Goal: Transaction & Acquisition: Book appointment/travel/reservation

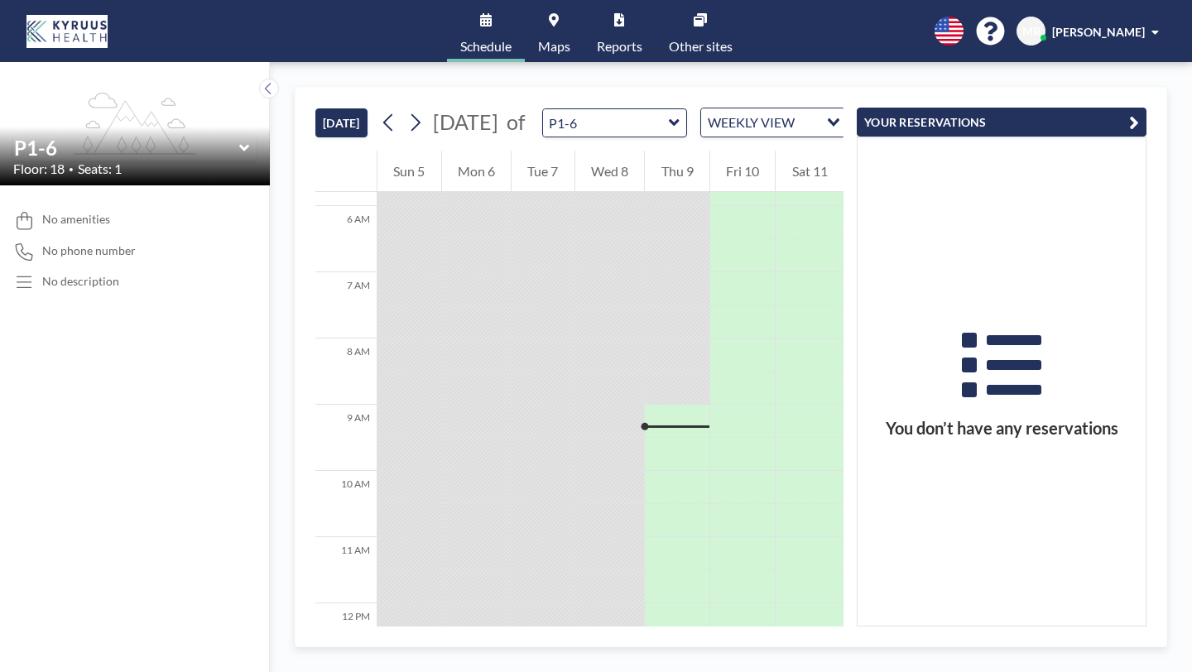
scroll to position [598, 0]
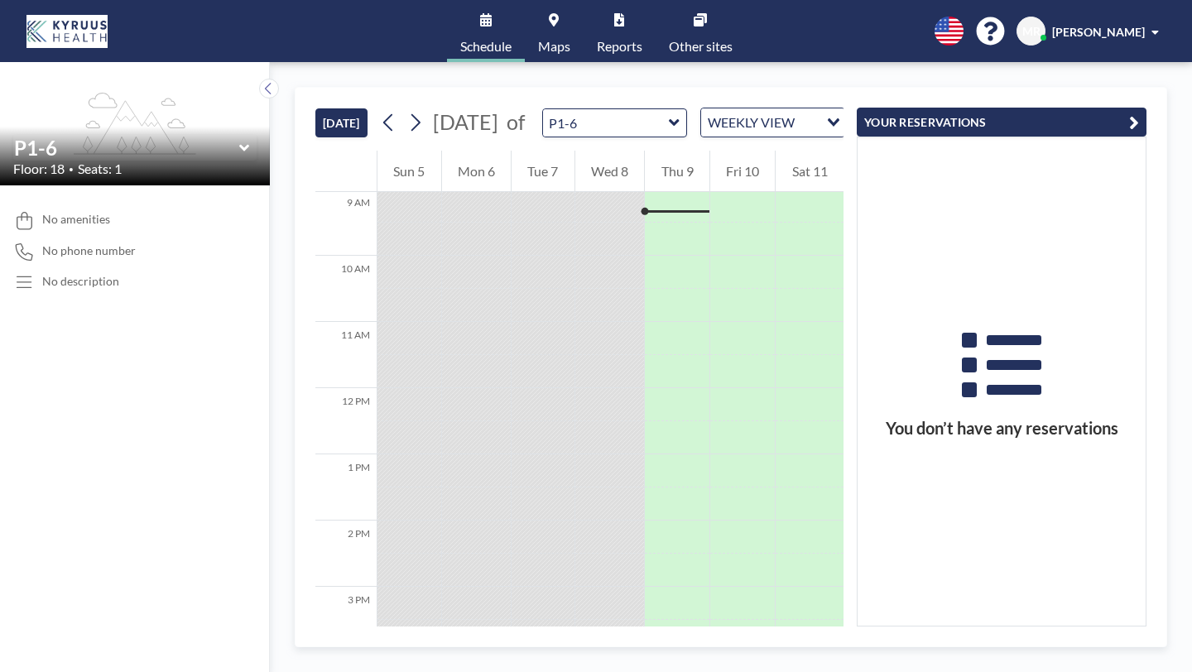
click at [1139, 113] on icon "button" at bounding box center [1134, 123] width 10 height 20
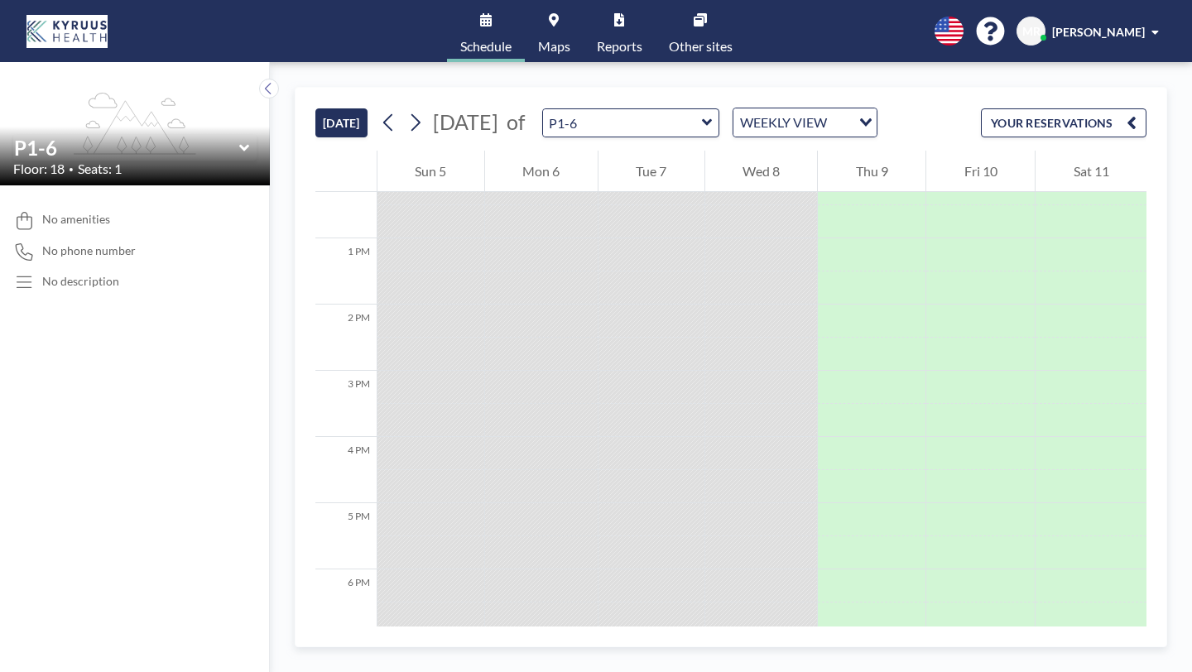
scroll to position [0, 0]
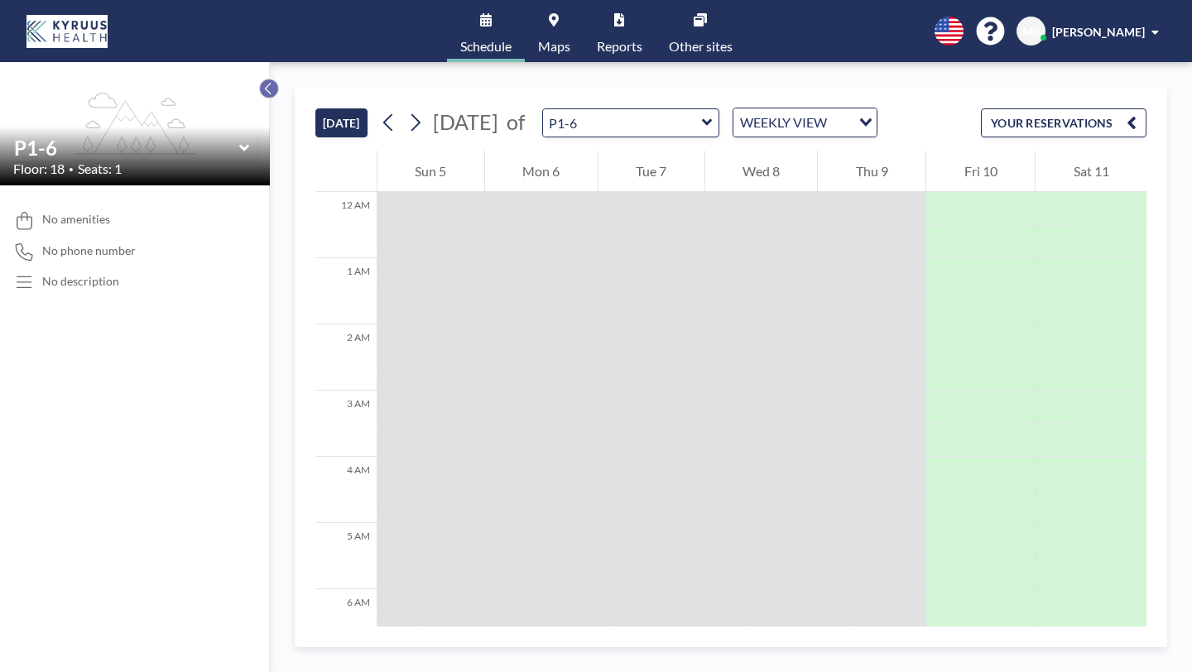
click at [263, 80] on icon at bounding box center [268, 88] width 11 height 17
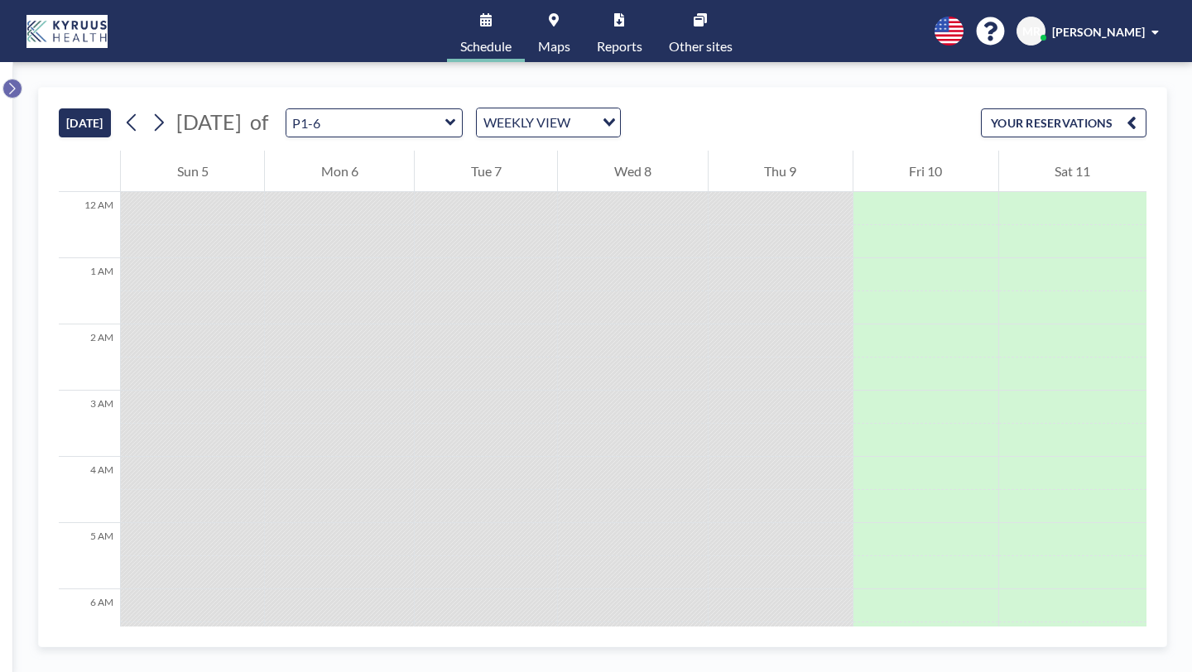
click at [12, 80] on icon at bounding box center [12, 88] width 11 height 17
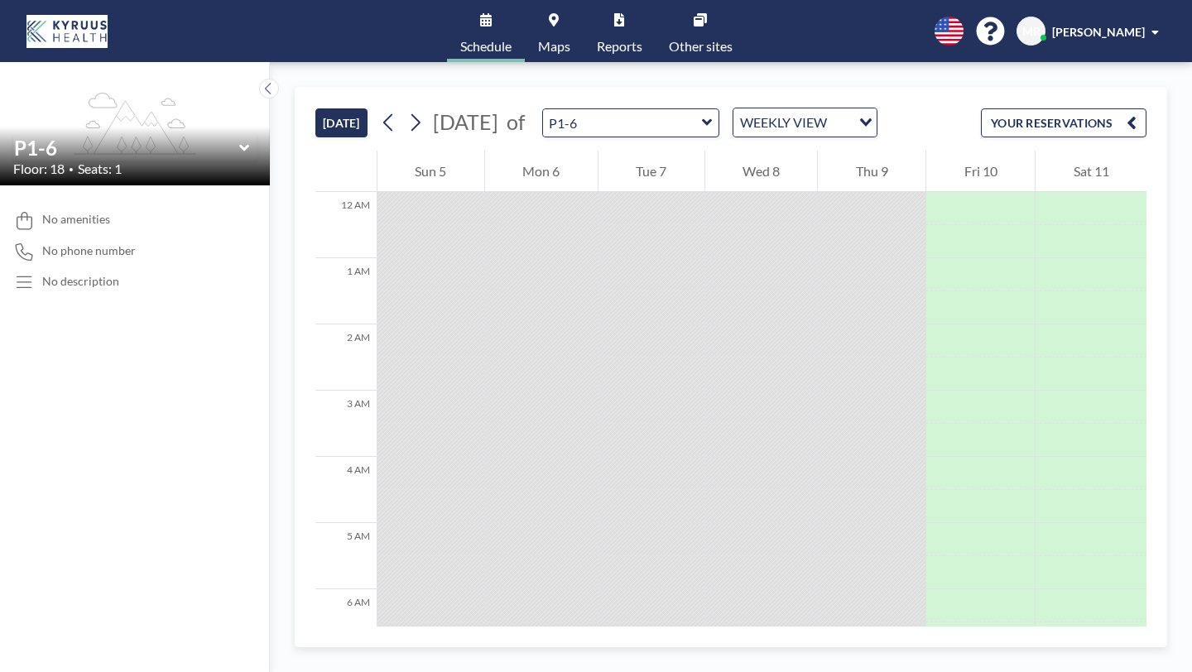
click at [871, 192] on div at bounding box center [872, 208] width 108 height 33
click at [733, 108] on div "WEEKLY VIEW" at bounding box center [792, 120] width 118 height 25
click at [692, 125] on li "DAILY VIEW" at bounding box center [705, 129] width 131 height 24
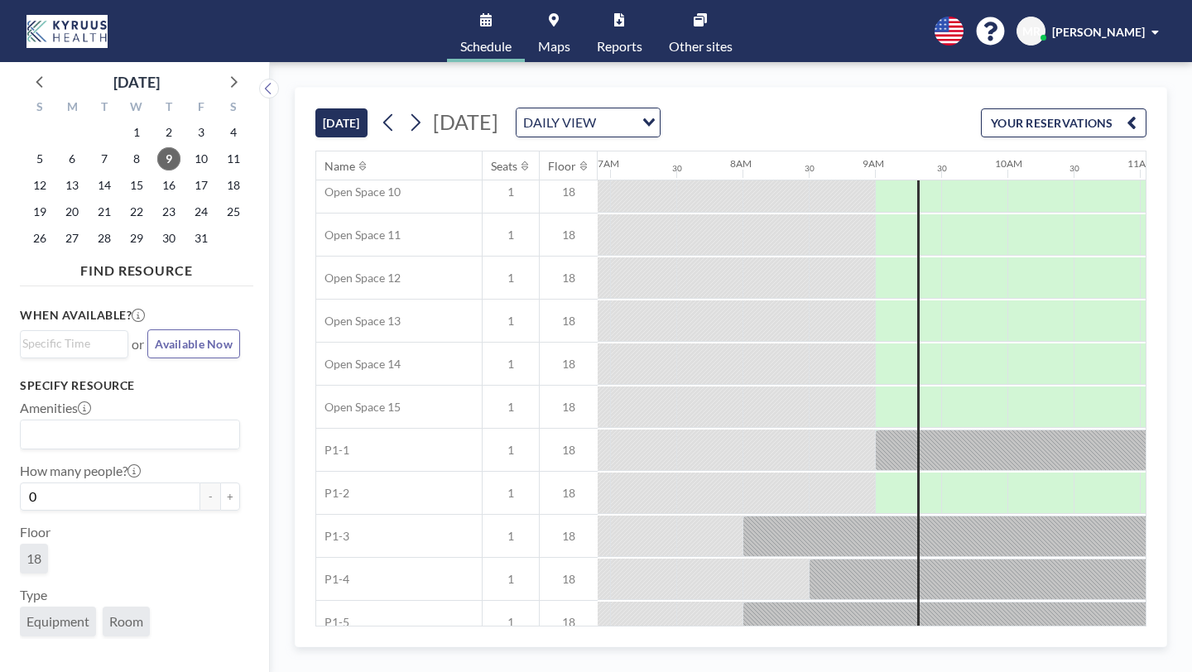
scroll to position [502, 914]
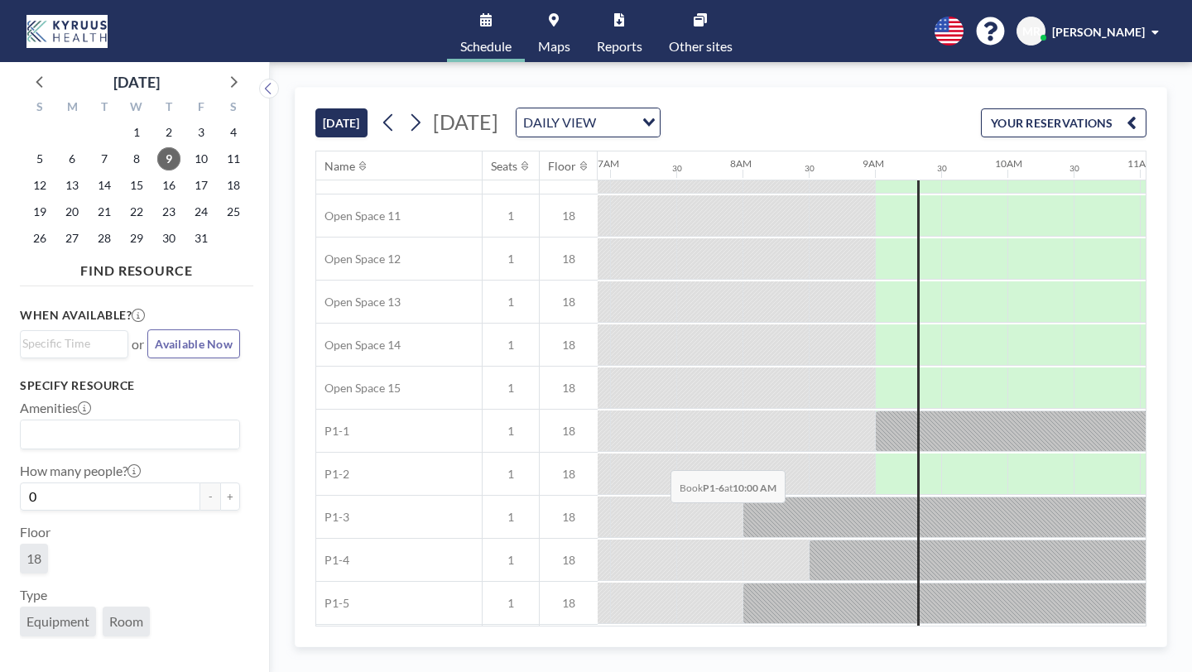
drag, startPoint x: 526, startPoint y: 439, endPoint x: 675, endPoint y: 429, distance: 149.2
click at [875, 626] on div at bounding box center [908, 646] width 66 height 41
drag, startPoint x: 573, startPoint y: 441, endPoint x: 808, endPoint y: 453, distance: 235.3
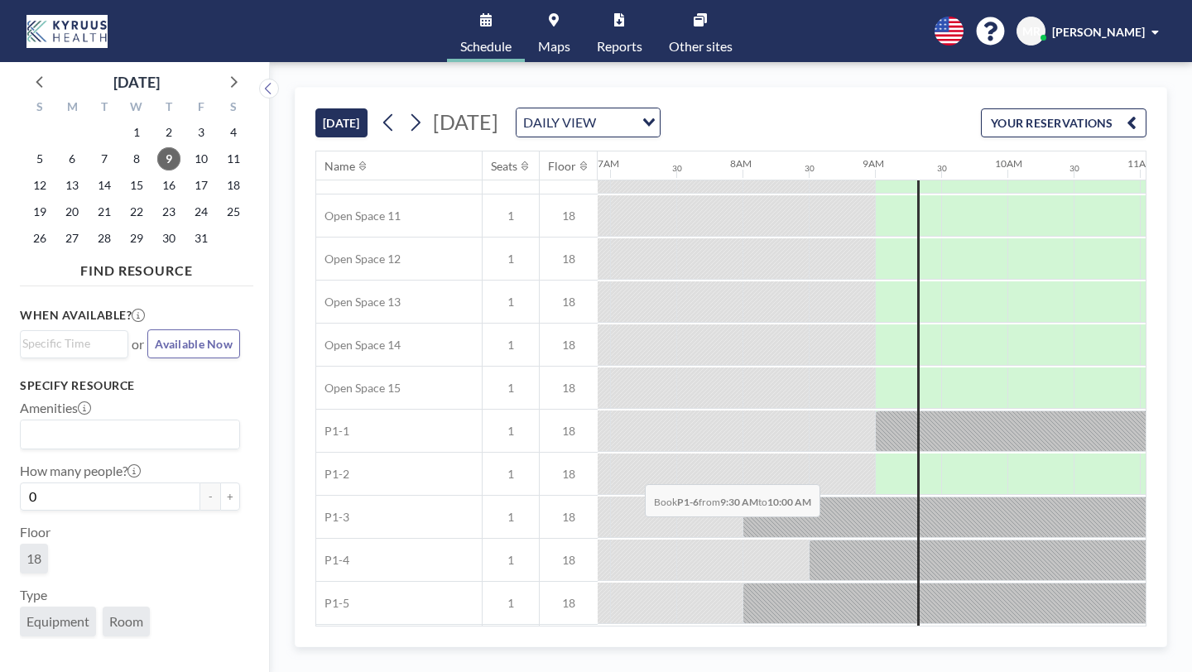
click at [941, 626] on div at bounding box center [974, 646] width 66 height 41
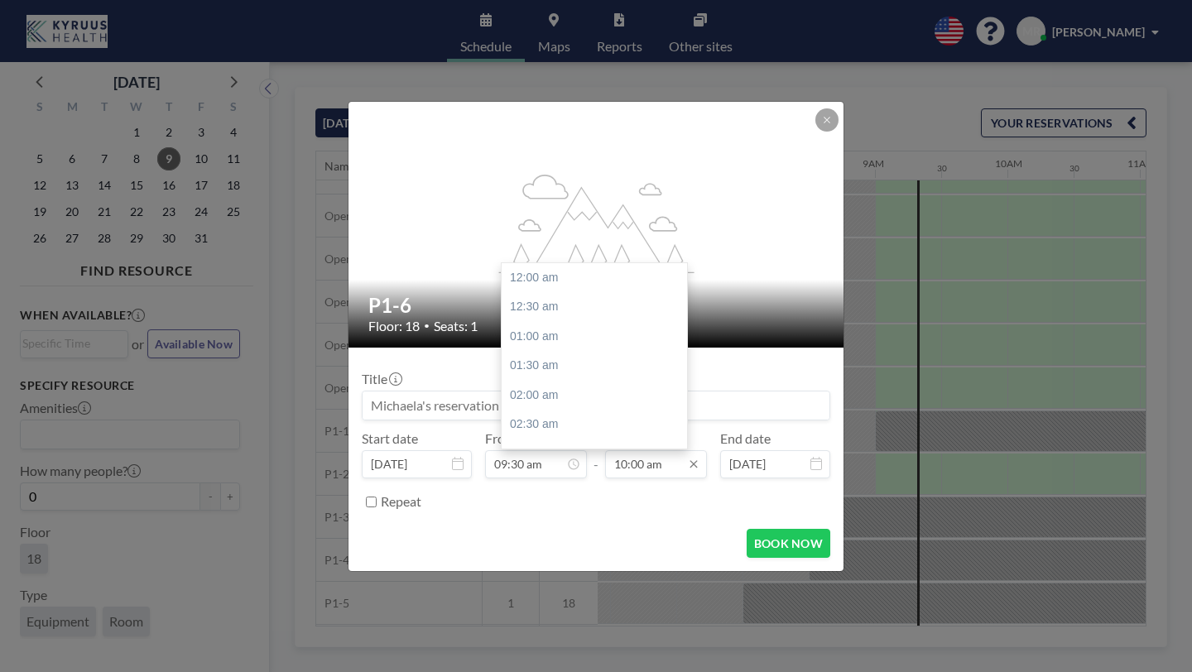
scroll to position [528, 0]
click at [633, 450] on input "10:00 am" at bounding box center [656, 464] width 102 height 28
click at [551, 377] on div "05:00 pm" at bounding box center [593, 392] width 185 height 30
type input "05:00 pm"
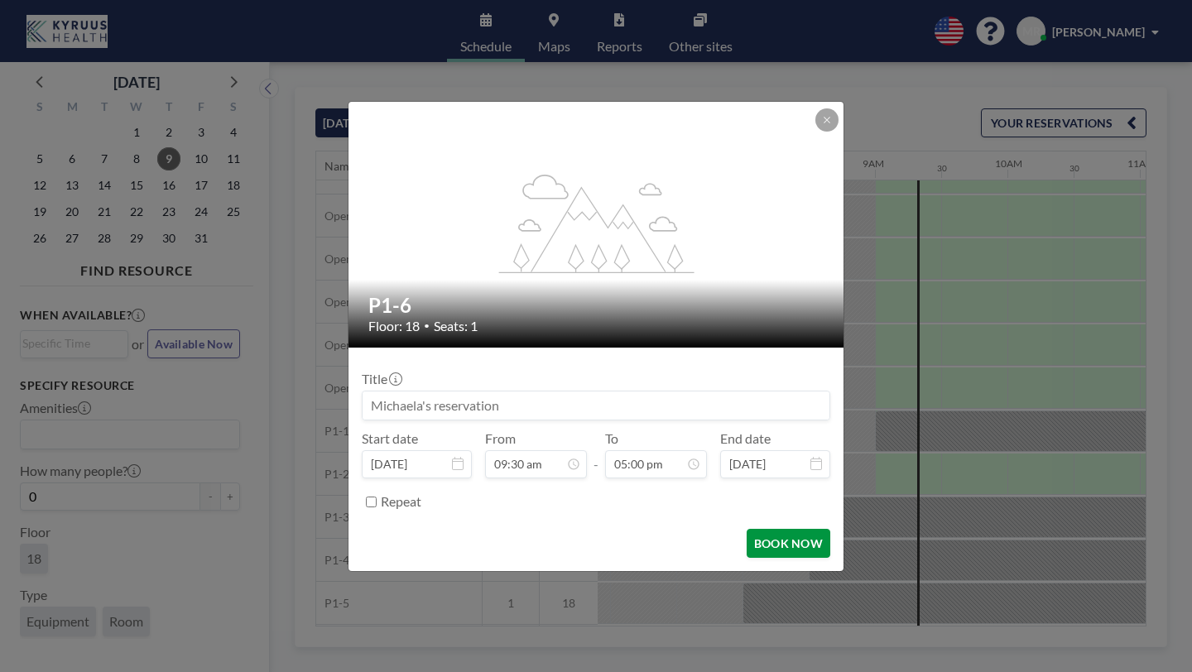
click at [746, 529] on button "BOOK NOW" at bounding box center [788, 543] width 84 height 29
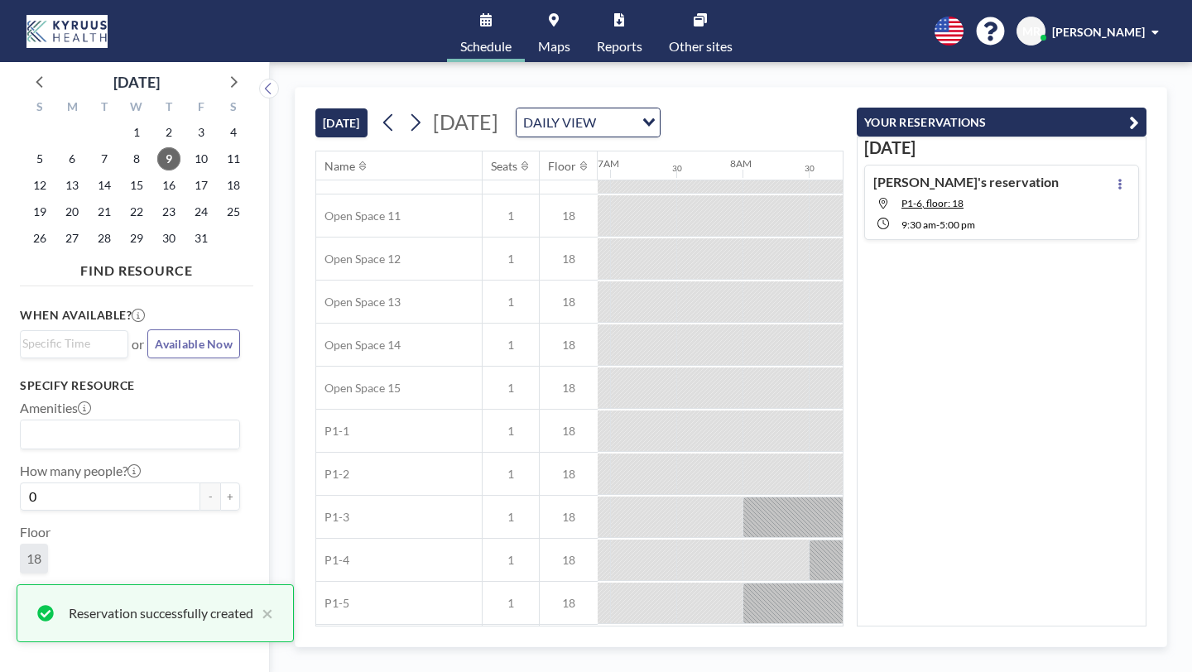
click at [1146, 108] on button "YOUR RESERVATIONS" at bounding box center [1002, 122] width 290 height 29
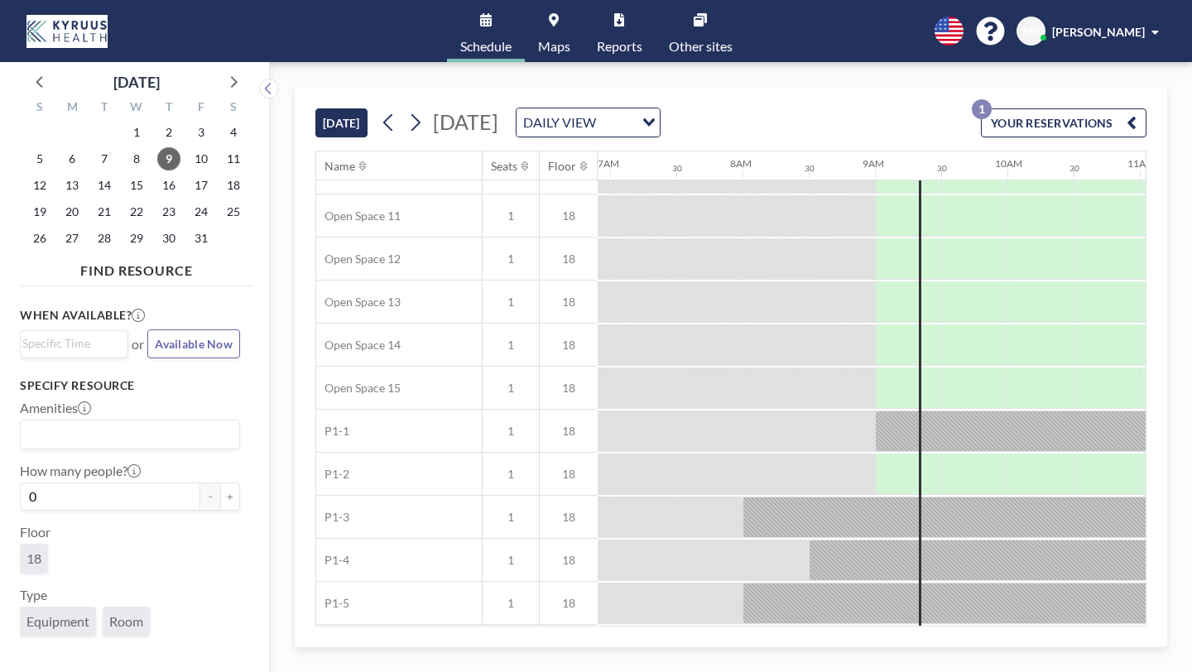
click at [560, 26] on link "Maps" at bounding box center [554, 31] width 59 height 62
